Goal: Task Accomplishment & Management: Manage account settings

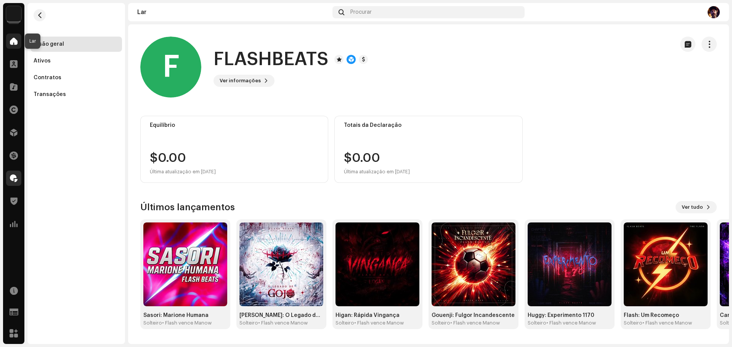
click at [13, 43] on span at bounding box center [14, 41] width 8 height 6
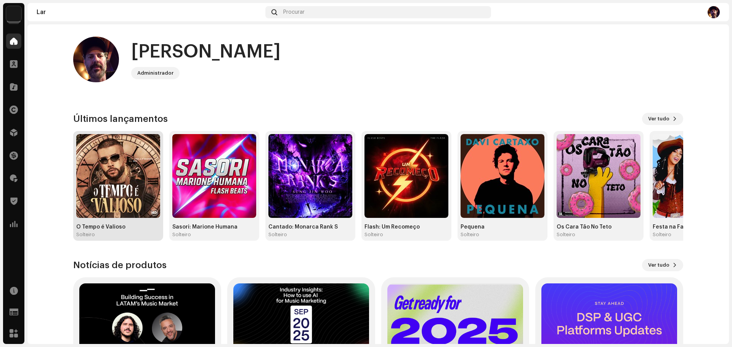
click at [120, 180] on img at bounding box center [118, 176] width 84 height 84
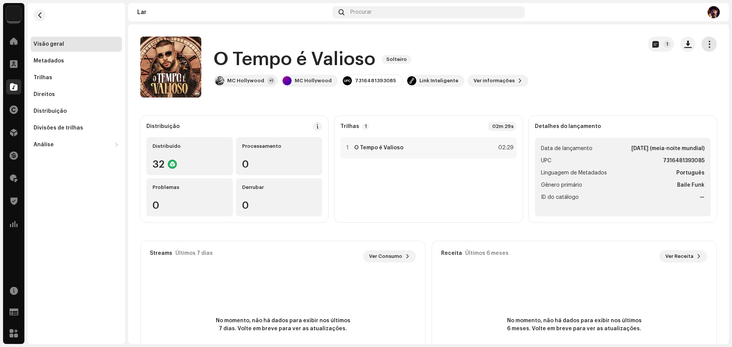
click at [705, 45] on span "button" at bounding box center [708, 44] width 7 height 6
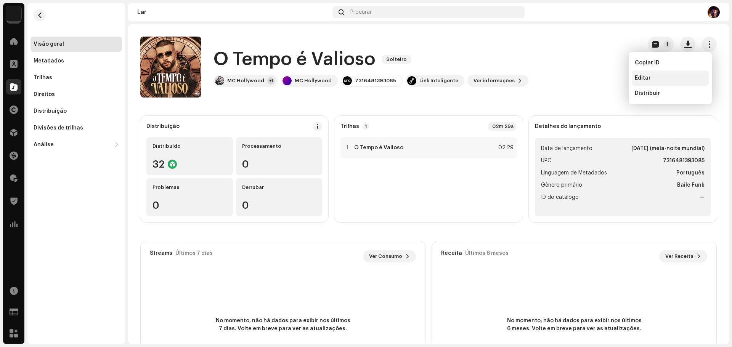
click at [640, 81] on span "Editar" at bounding box center [643, 78] width 16 height 6
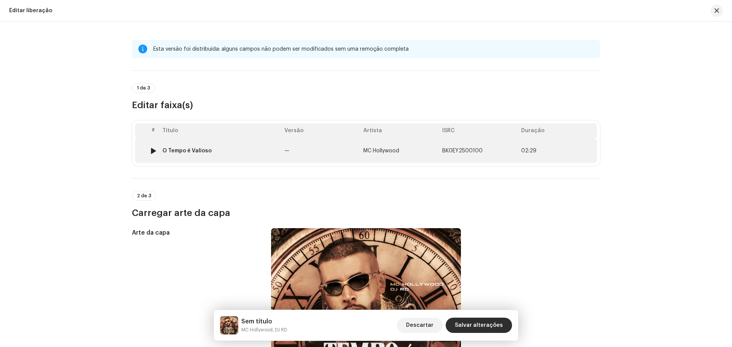
click at [558, 153] on span "02:29" at bounding box center [557, 151] width 73 height 6
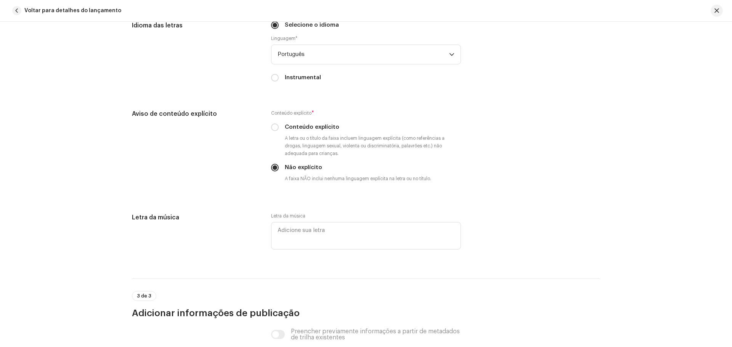
scroll to position [1339, 0]
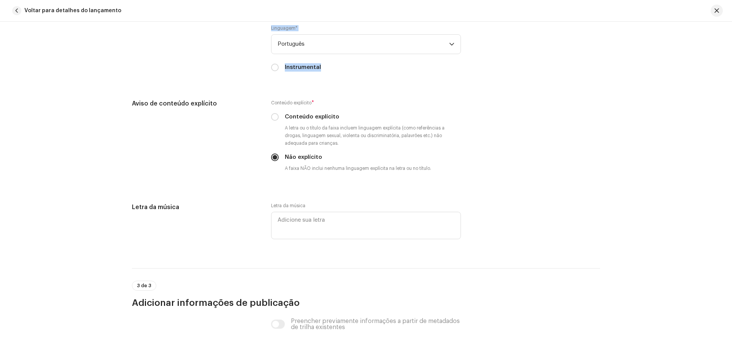
drag, startPoint x: 0, startPoint y: 179, endPoint x: -1, endPoint y: 194, distance: 14.9
click at [0, 194] on html "MUVDistro Lar Clientes Catálogo Direitos Distribuição Financiar Royalties Confi…" at bounding box center [366, 173] width 732 height 347
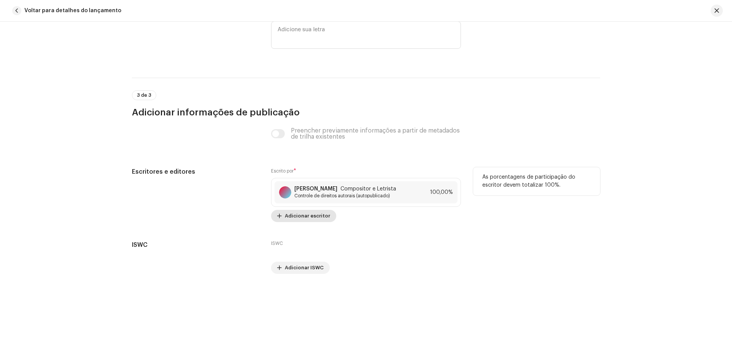
click at [309, 218] on span "Adicionar escritor" at bounding box center [307, 215] width 45 height 15
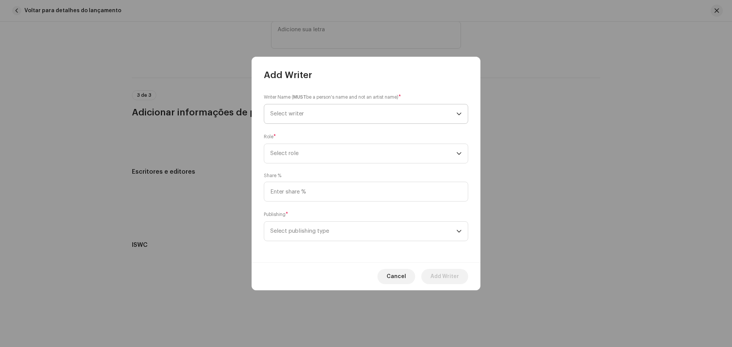
click at [293, 118] on span "Select writer" at bounding box center [363, 113] width 186 height 19
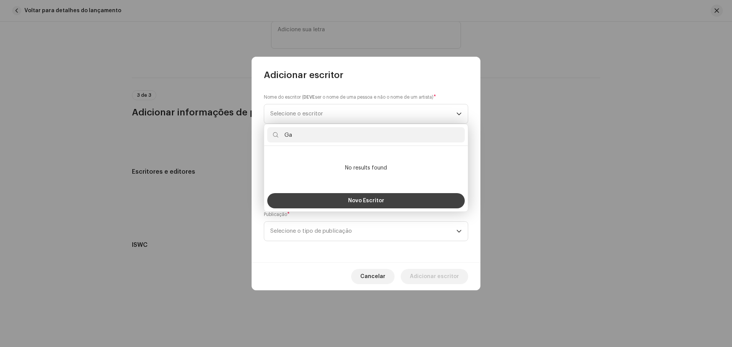
type input "G"
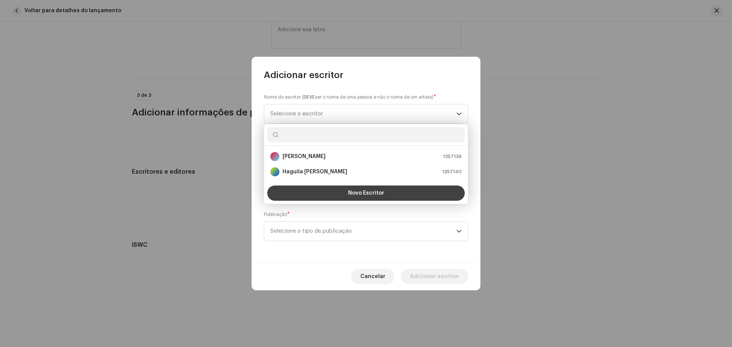
click at [359, 195] on font "Novo Escritor" at bounding box center [366, 193] width 36 height 5
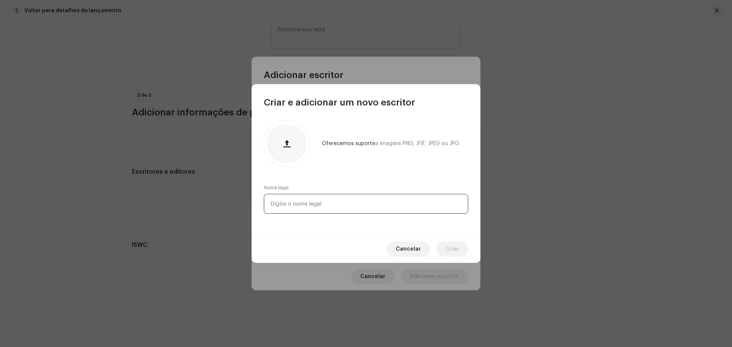
click at [289, 205] on input "text" at bounding box center [366, 204] width 204 height 20
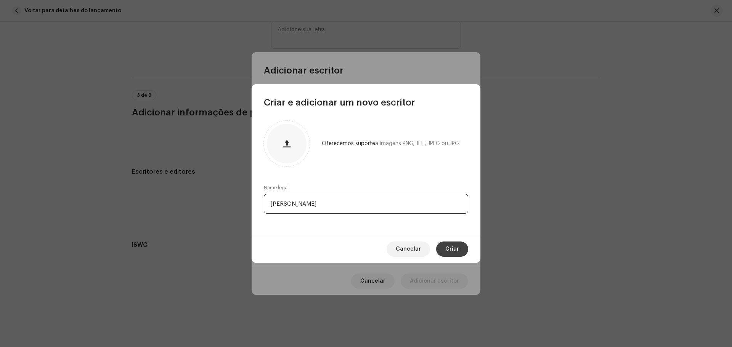
type input "[PERSON_NAME]"
click at [456, 253] on span "Criar" at bounding box center [452, 249] width 14 height 15
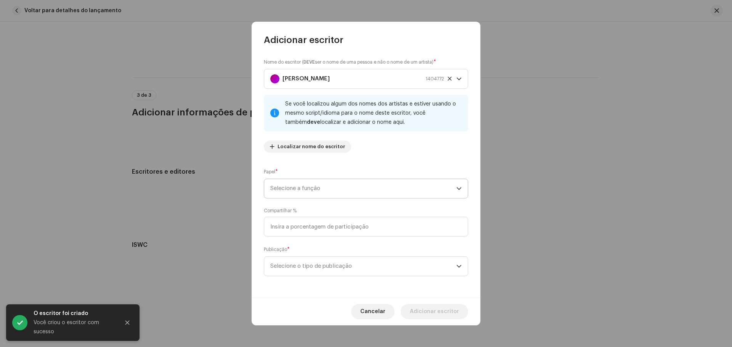
click at [369, 186] on span "Selecione a função" at bounding box center [363, 188] width 186 height 19
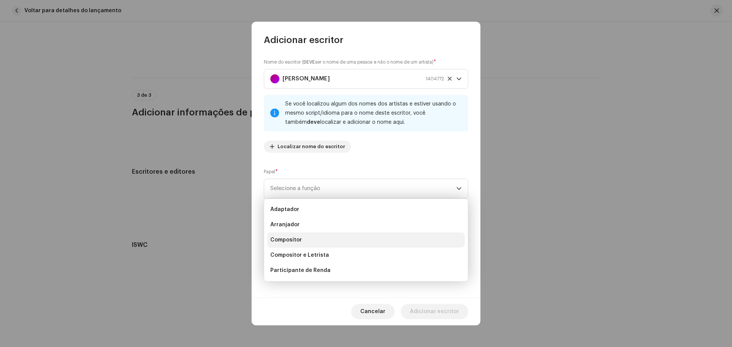
click at [294, 242] on font "Compositor" at bounding box center [286, 239] width 32 height 5
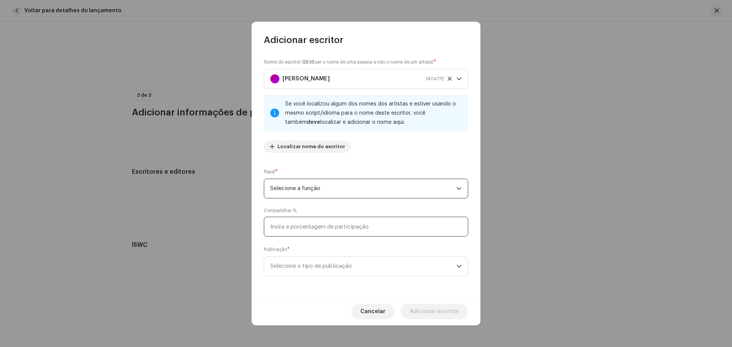
click at [295, 232] on input at bounding box center [366, 227] width 204 height 20
type input "50.00"
click at [369, 265] on span "Selecione o tipo de publicação" at bounding box center [363, 266] width 186 height 19
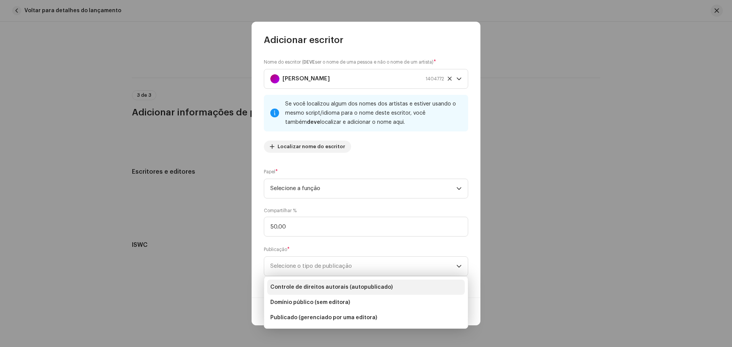
click at [358, 284] on span "Controle de direitos autorais (autopublicado)" at bounding box center [331, 288] width 122 height 8
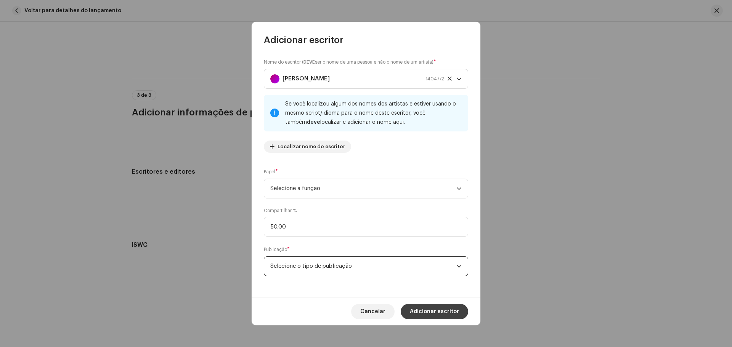
click at [427, 315] on span "Adicionar escritor" at bounding box center [434, 311] width 49 height 15
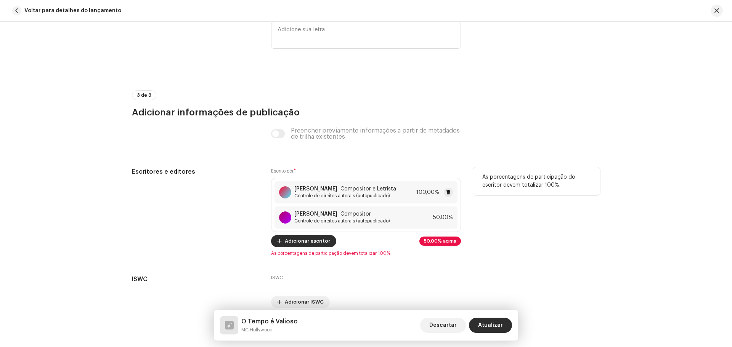
click at [418, 195] on font "100,00%" at bounding box center [427, 192] width 23 height 5
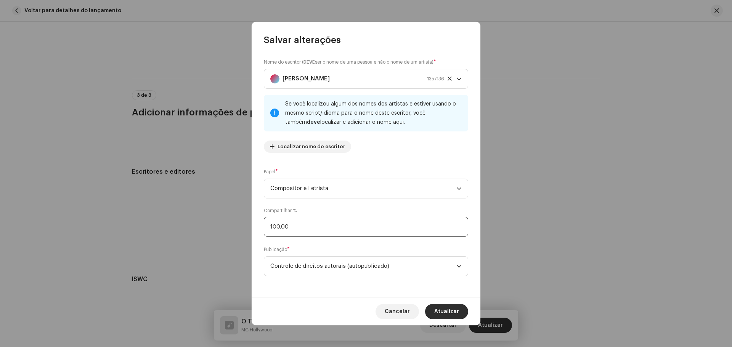
drag, startPoint x: 280, startPoint y: 225, endPoint x: 249, endPoint y: 226, distance: 30.5
click at [249, 226] on div "Salvar alterações Nome do escritor ( DEVE ser o nome de uma pessoa e não o nome…" at bounding box center [366, 173] width 732 height 347
type input "50.00"
click at [435, 312] on button "Atualizar" at bounding box center [446, 311] width 43 height 15
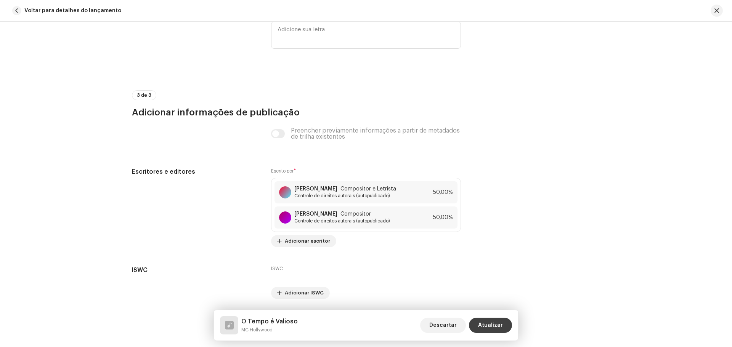
click at [493, 324] on font "Atualizar" at bounding box center [490, 325] width 25 height 5
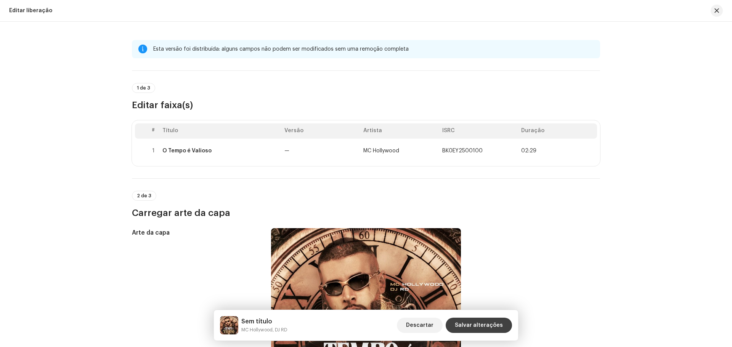
click at [486, 330] on span "Salvar alterações" at bounding box center [479, 325] width 48 height 15
